Goal: Browse casually

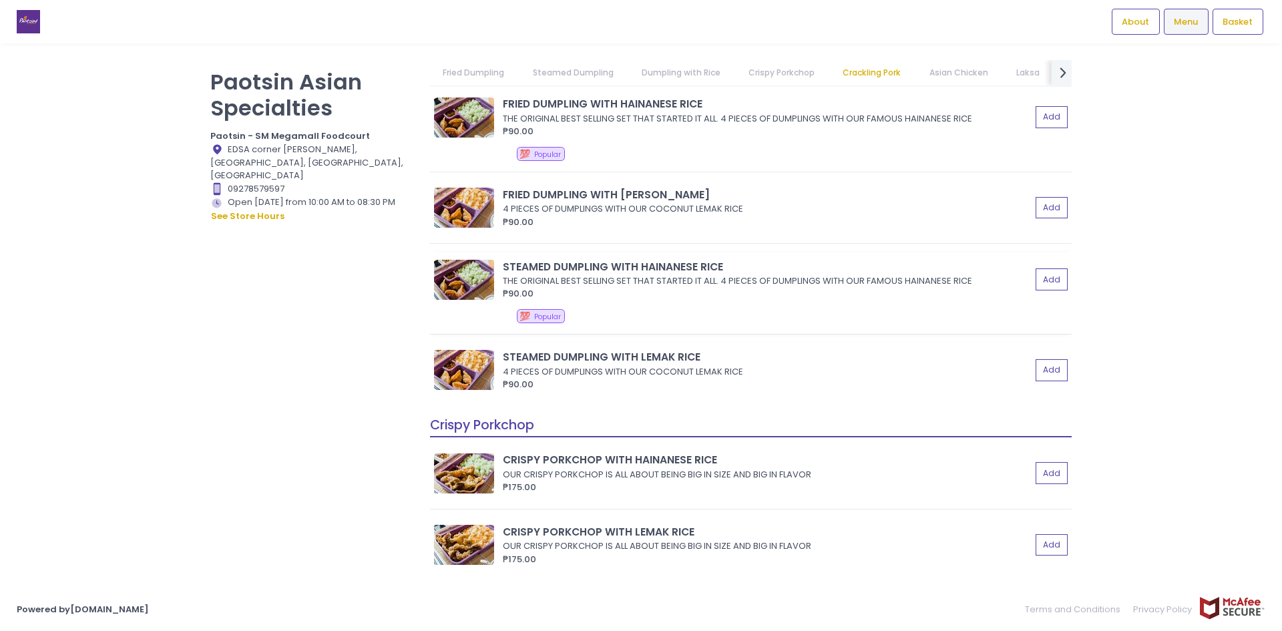
scroll to position [2003, 0]
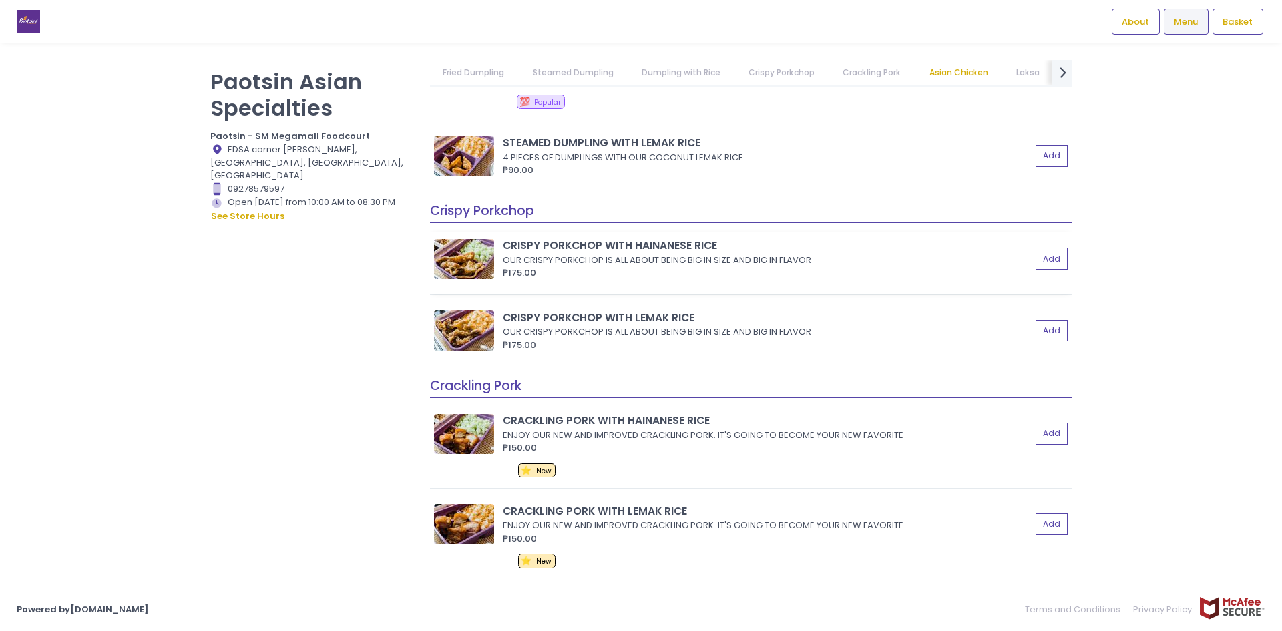
click at [474, 265] on img at bounding box center [464, 259] width 60 height 40
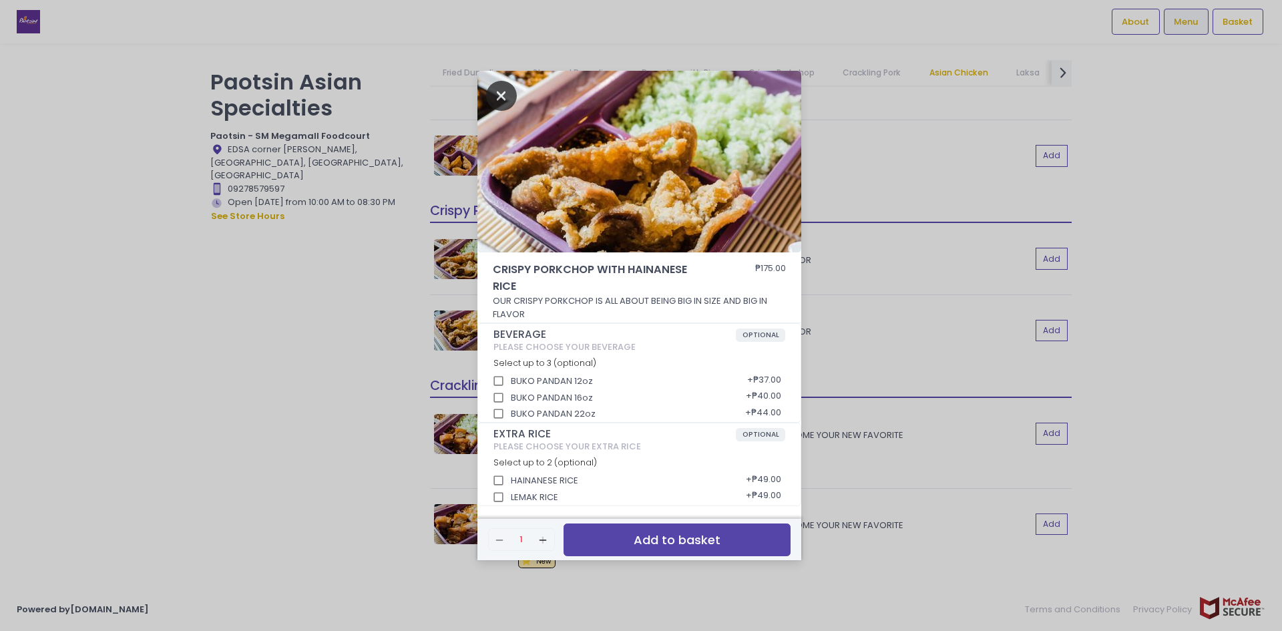
click at [508, 101] on icon "Close" at bounding box center [501, 96] width 31 height 30
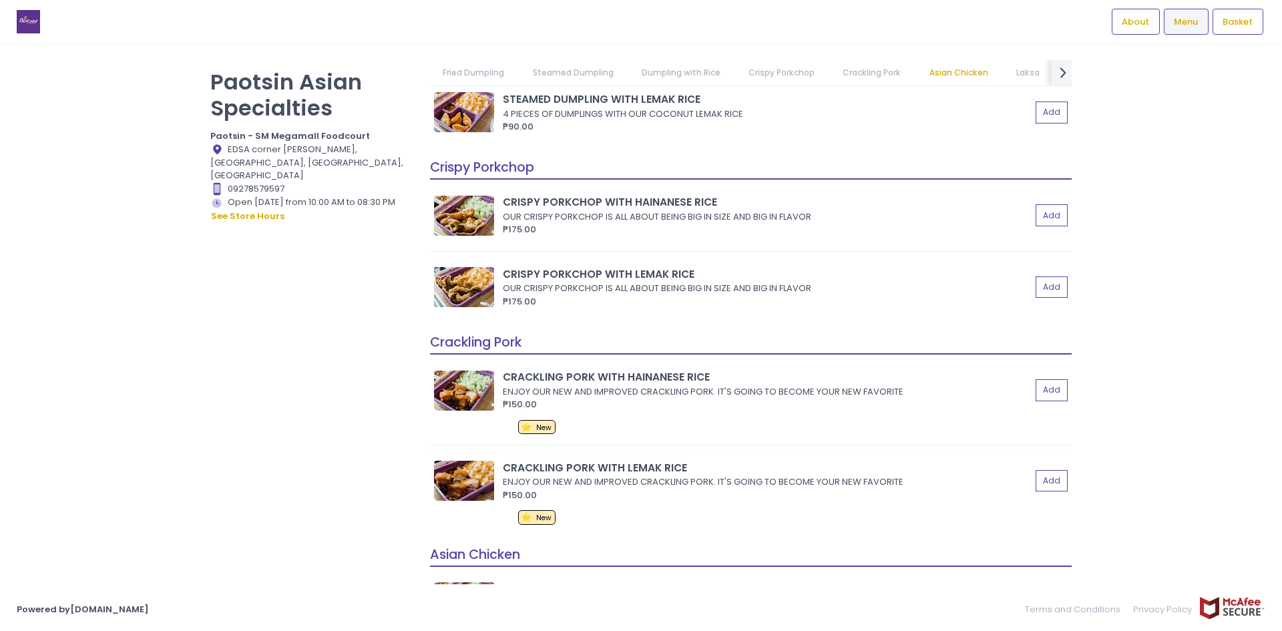
scroll to position [2069, 0]
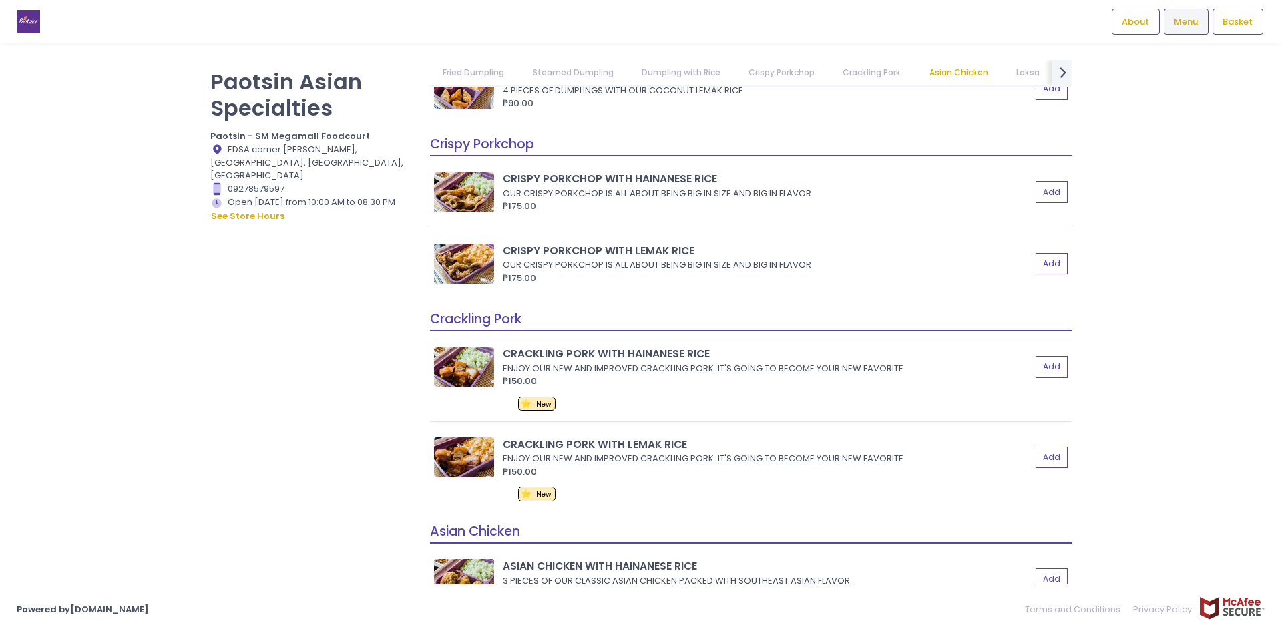
click at [463, 370] on img at bounding box center [464, 367] width 60 height 40
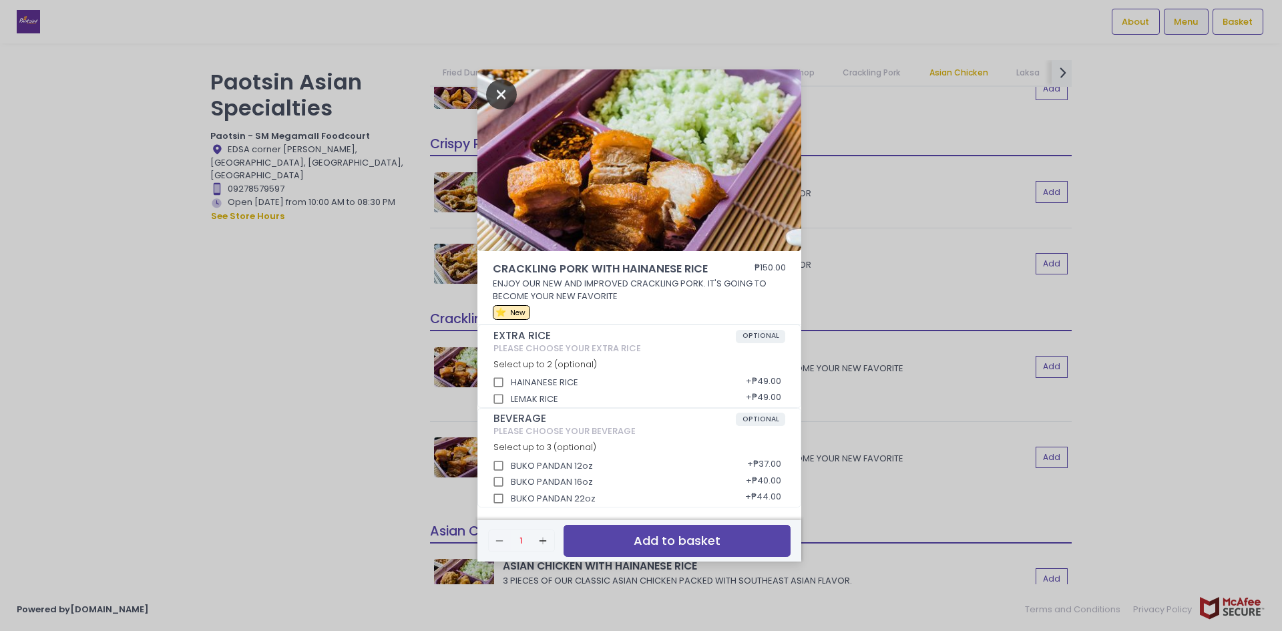
click at [504, 93] on icon "Close" at bounding box center [501, 94] width 31 height 30
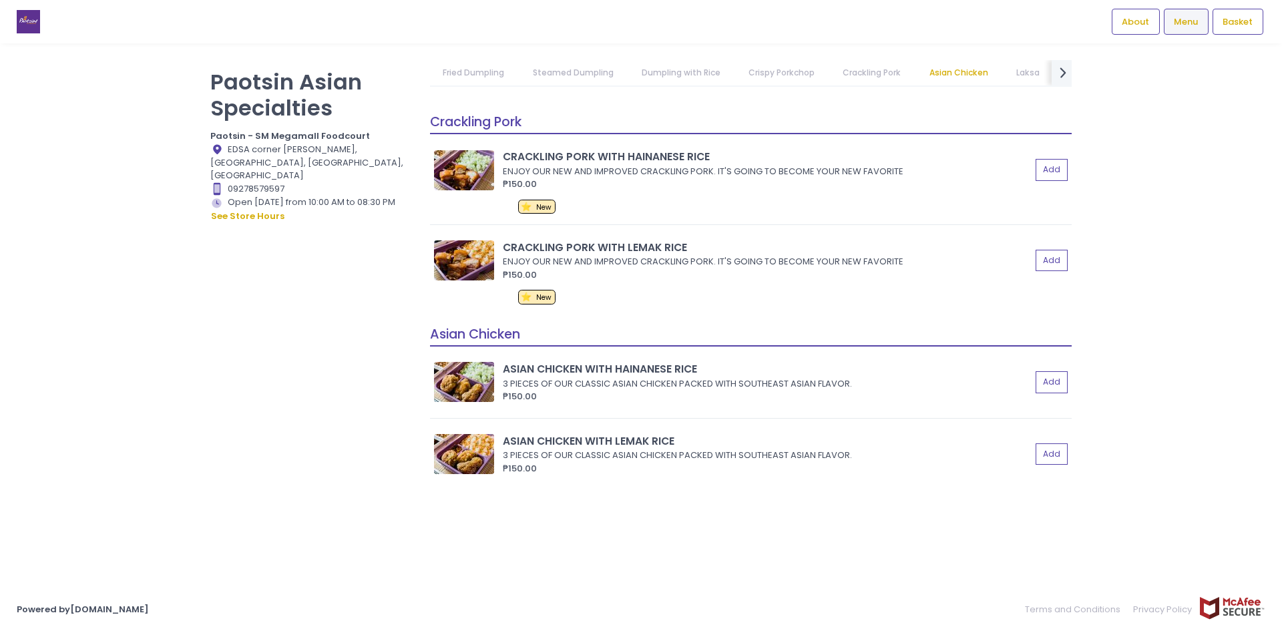
scroll to position [2270, 0]
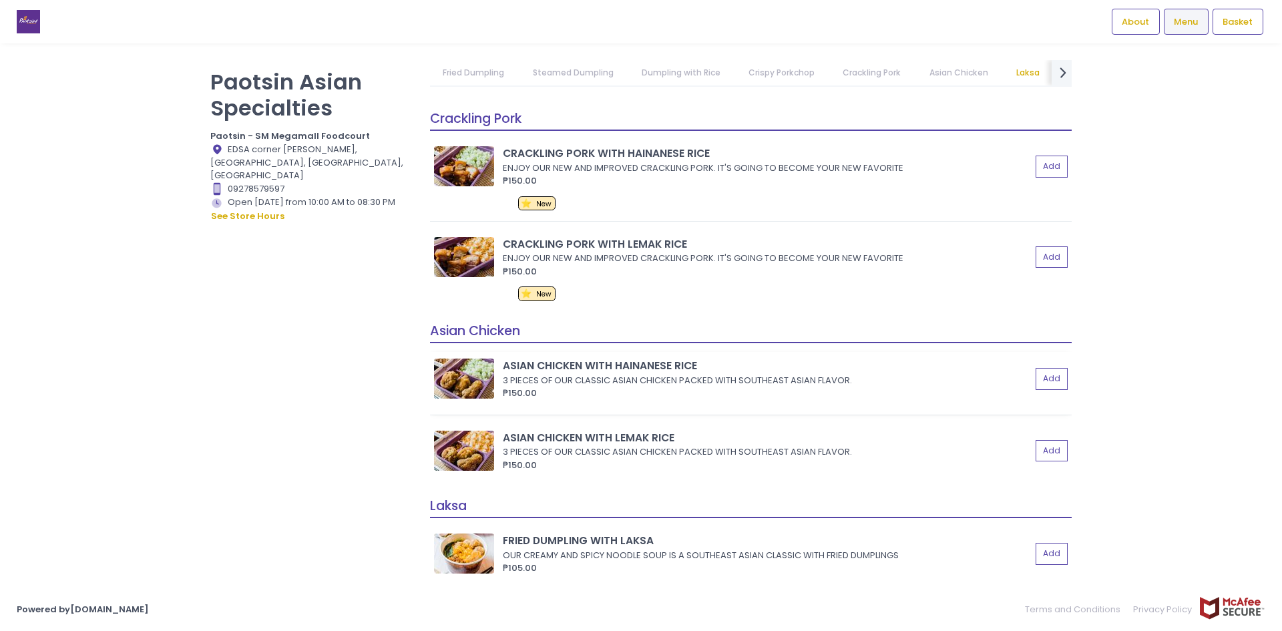
click at [464, 383] on img at bounding box center [464, 378] width 60 height 40
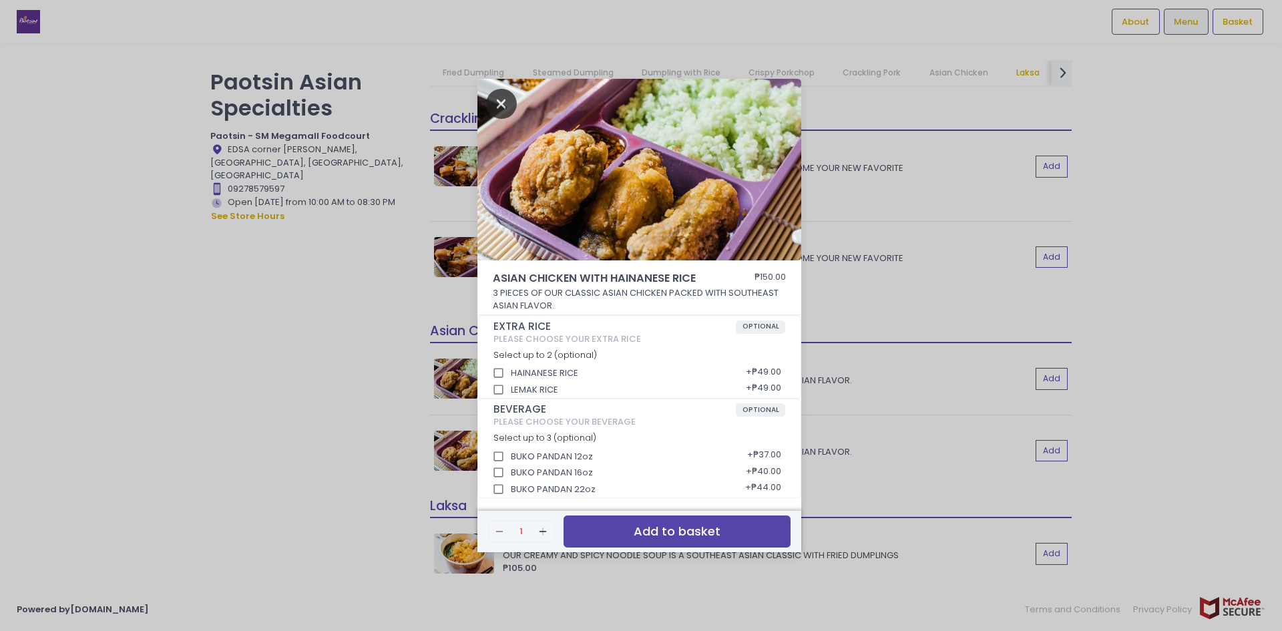
click at [505, 105] on icon "Close" at bounding box center [501, 104] width 31 height 30
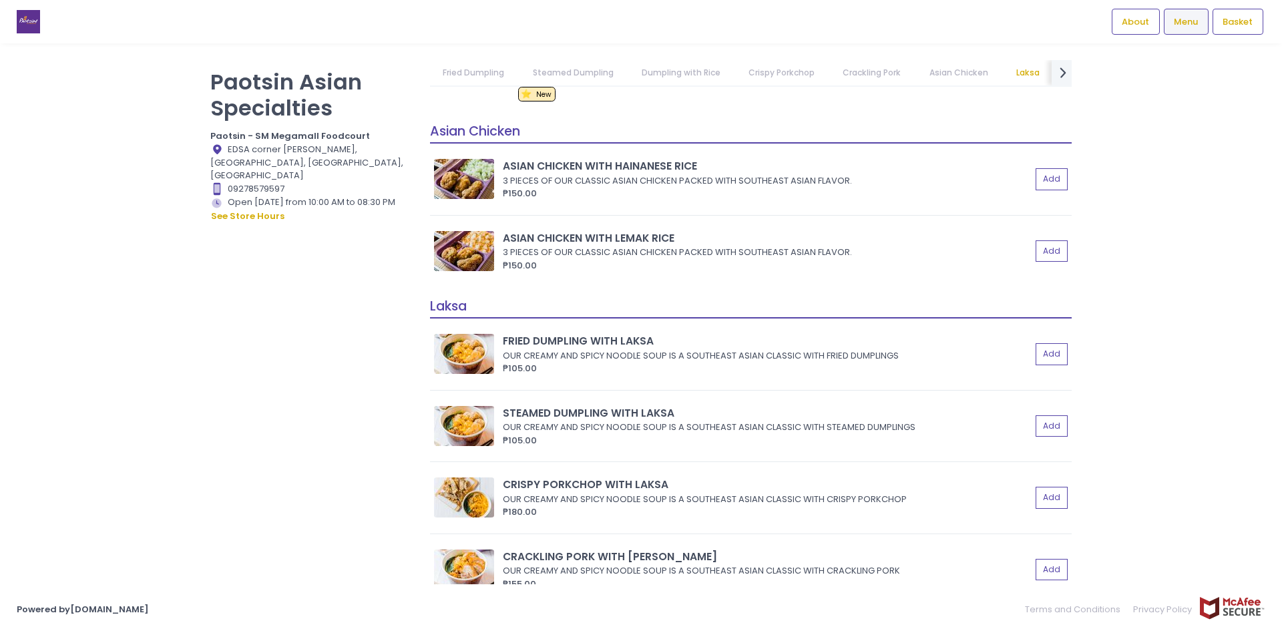
scroll to position [2470, 0]
click at [473, 354] on img at bounding box center [464, 353] width 60 height 40
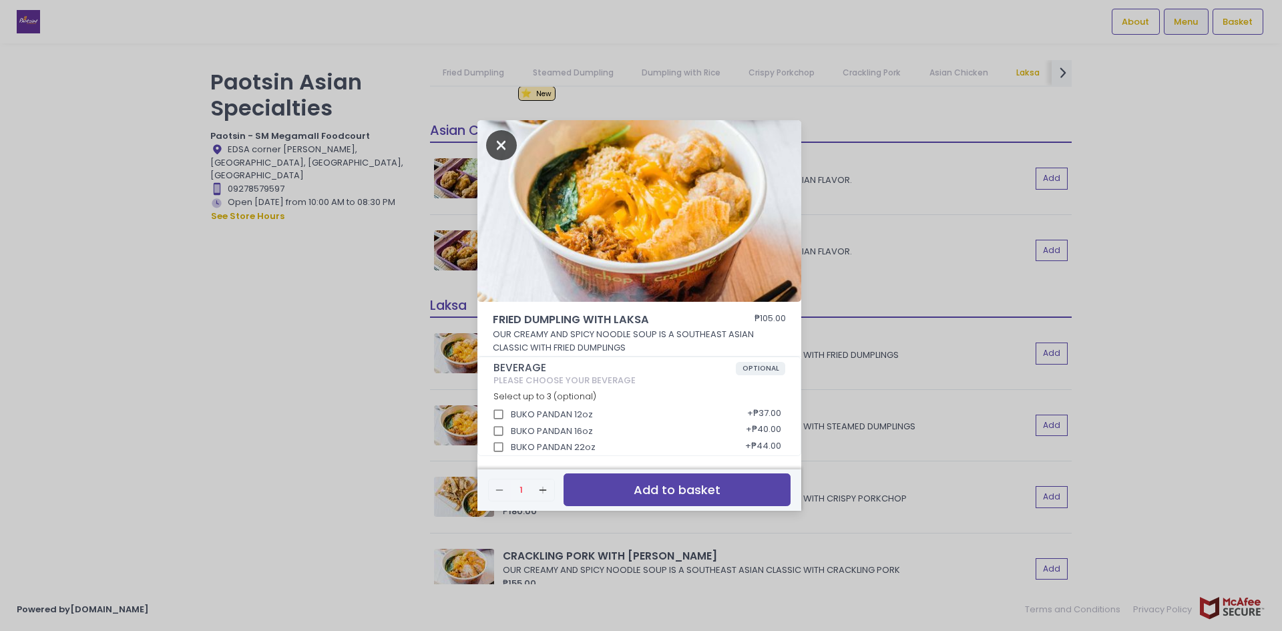
click at [500, 142] on icon "Close" at bounding box center [501, 145] width 31 height 30
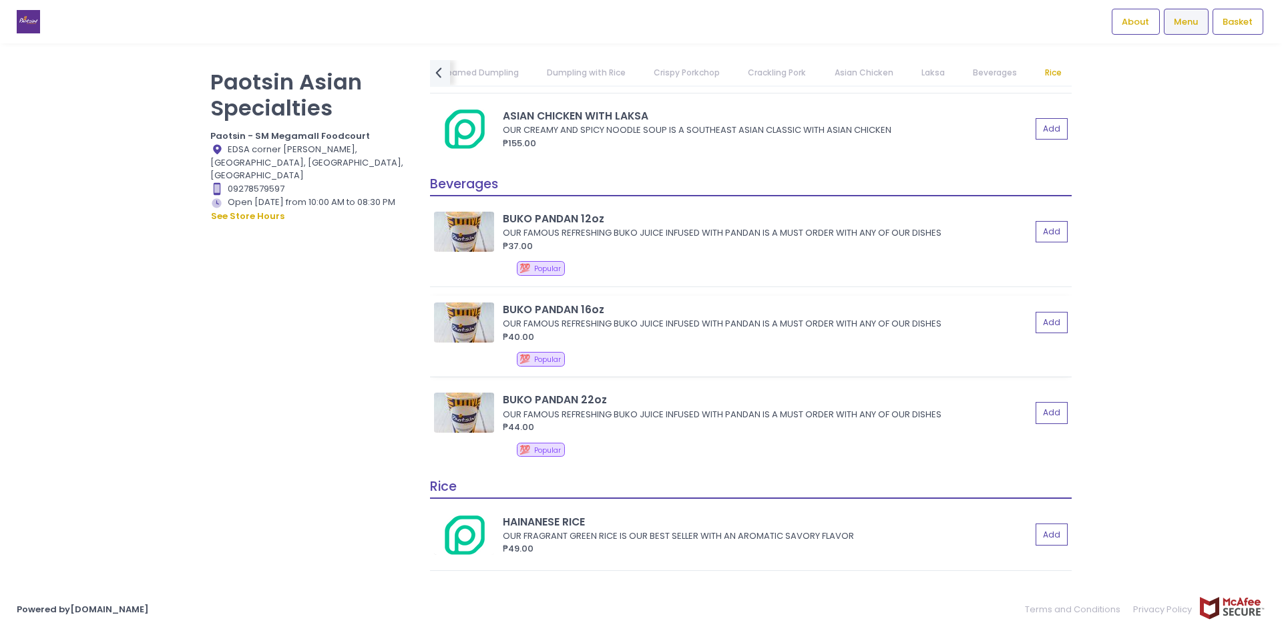
scroll to position [3053, 0]
